Goal: Obtain resource: Download file/media

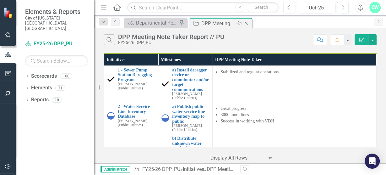
click at [248, 22] on icon "Close" at bounding box center [246, 23] width 6 height 5
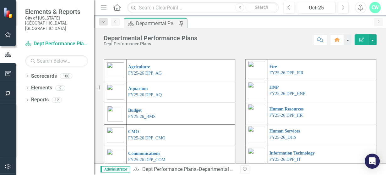
scroll to position [19, 0]
click at [145, 76] on link "FY25-26 DPP_AG" at bounding box center [145, 73] width 34 height 5
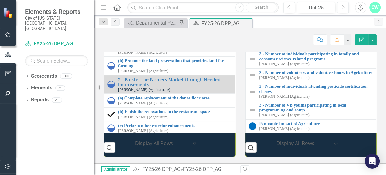
scroll to position [633, 0]
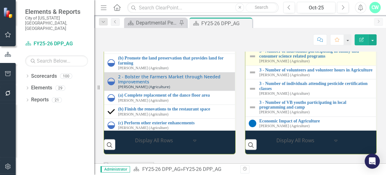
click at [249, 60] on img at bounding box center [253, 56] width 8 height 8
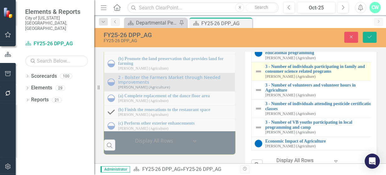
scroll to position [57, 0]
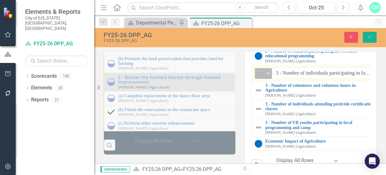
click at [258, 77] on img at bounding box center [261, 73] width 8 height 8
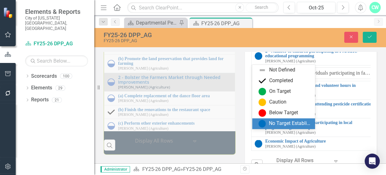
click at [285, 128] on div "No Target Established" at bounding box center [283, 123] width 63 height 11
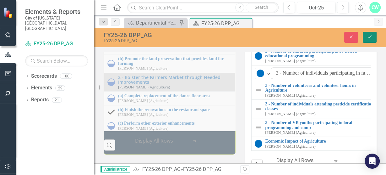
click at [368, 33] on button "Save" at bounding box center [370, 37] width 14 height 11
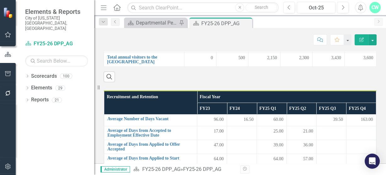
scroll to position [225, 0]
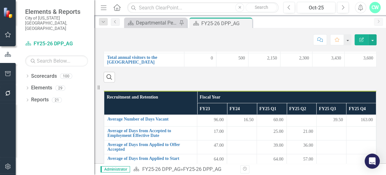
click at [153, 45] on div "Score: N/A Oct-25 Completed Comment Favorite Edit Report" at bounding box center [240, 37] width 292 height 19
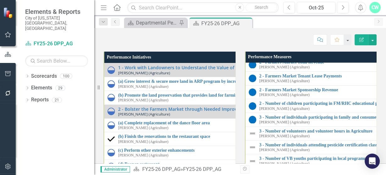
scroll to position [581, 0]
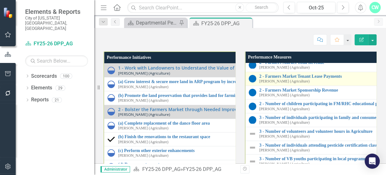
drag, startPoint x: 332, startPoint y: 107, endPoint x: 332, endPoint y: 140, distance: 32.7
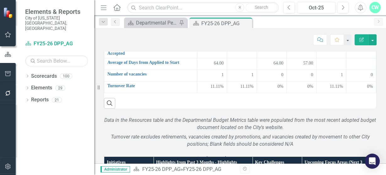
scroll to position [286, 0]
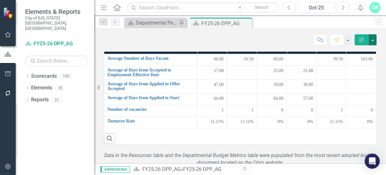
click at [374, 40] on button "button" at bounding box center [372, 39] width 8 height 11
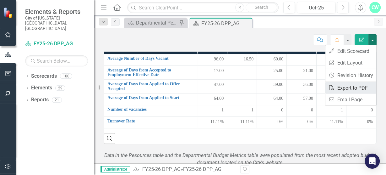
click at [348, 88] on link "PDF Export to PDF" at bounding box center [350, 88] width 51 height 12
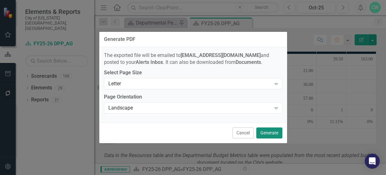
click at [272, 134] on button "Generate" at bounding box center [269, 132] width 26 height 11
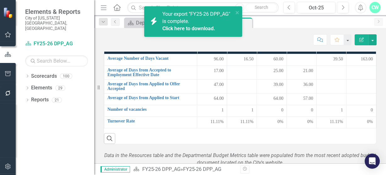
click at [205, 30] on link "Click here to download." at bounding box center [188, 28] width 53 height 6
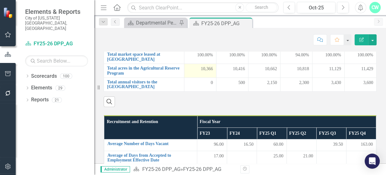
scroll to position [200, 0]
